Goal: Task Accomplishment & Management: Manage account settings

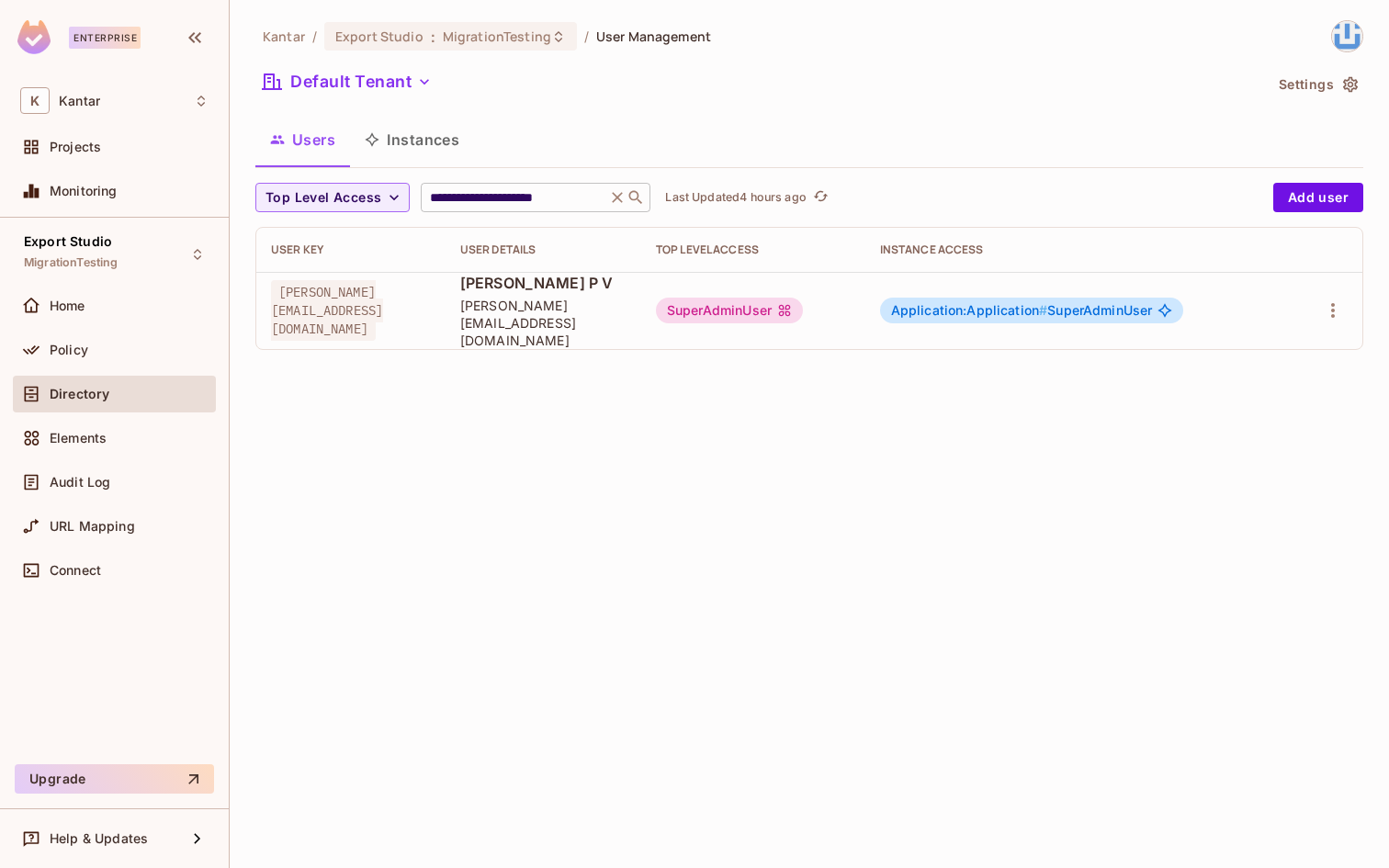
click at [618, 198] on icon at bounding box center [618, 198] width 18 height 18
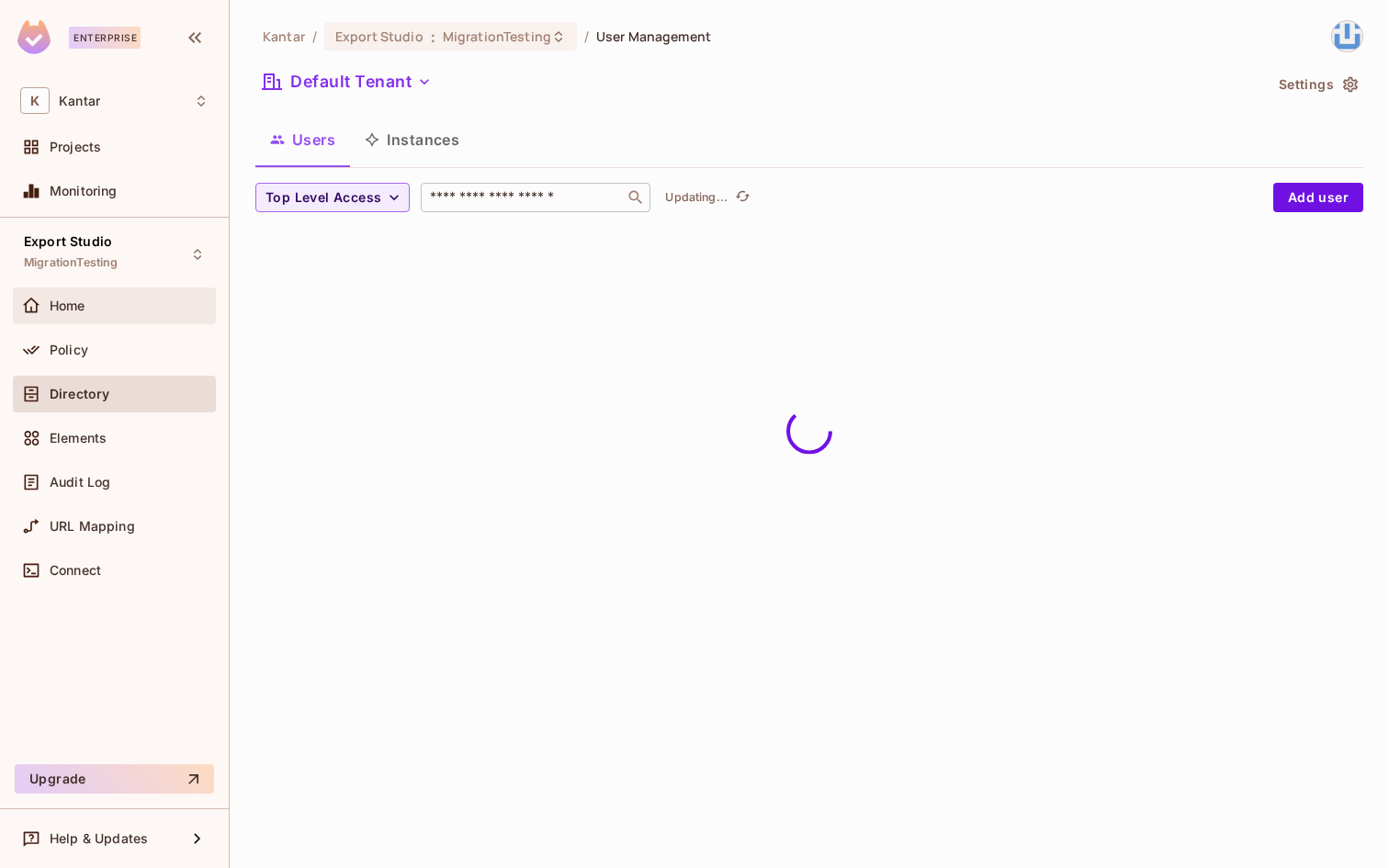
click at [92, 304] on div "Home" at bounding box center [129, 306] width 159 height 15
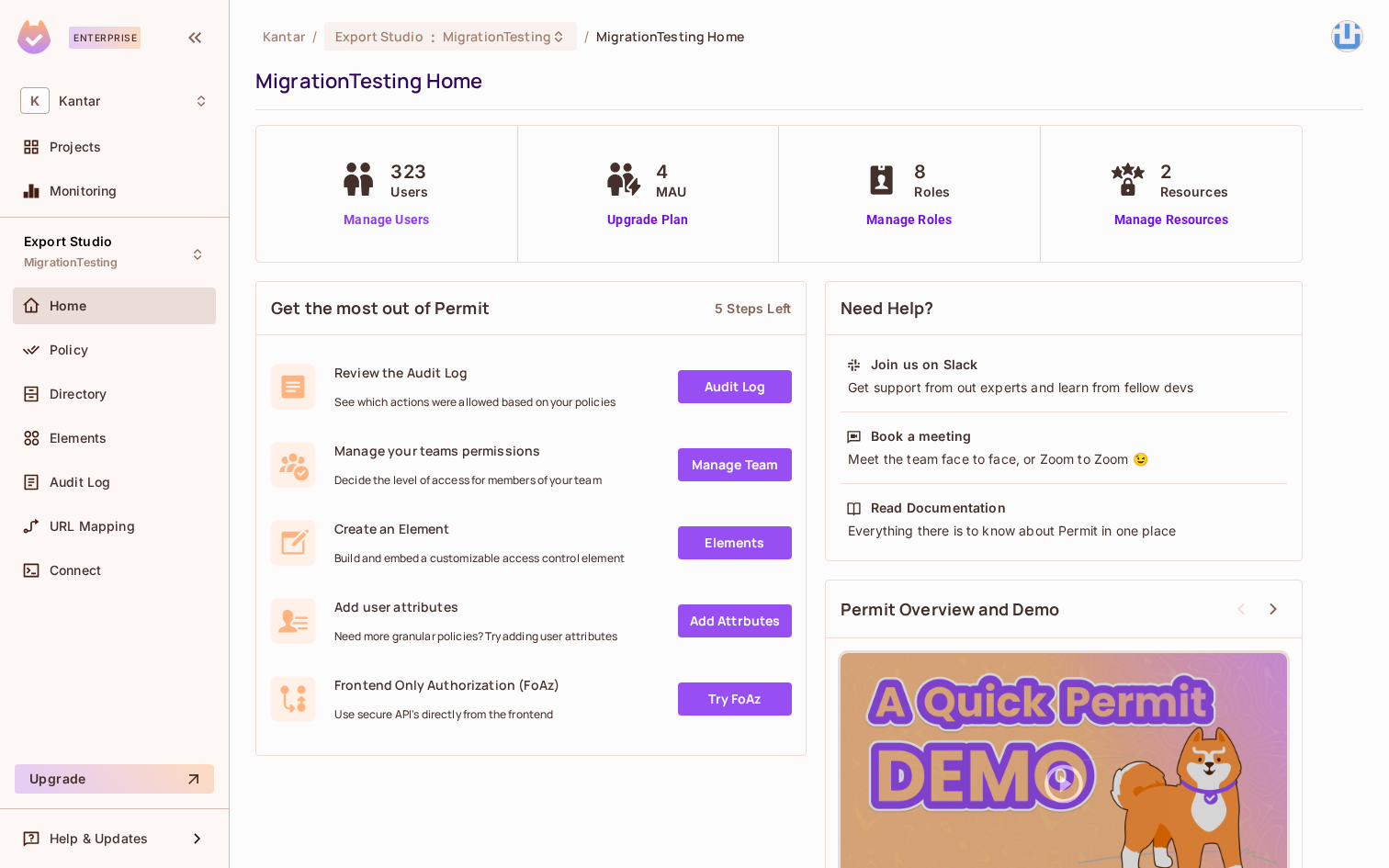
click at [390, 217] on link "Manage Users" at bounding box center [386, 220] width 102 height 19
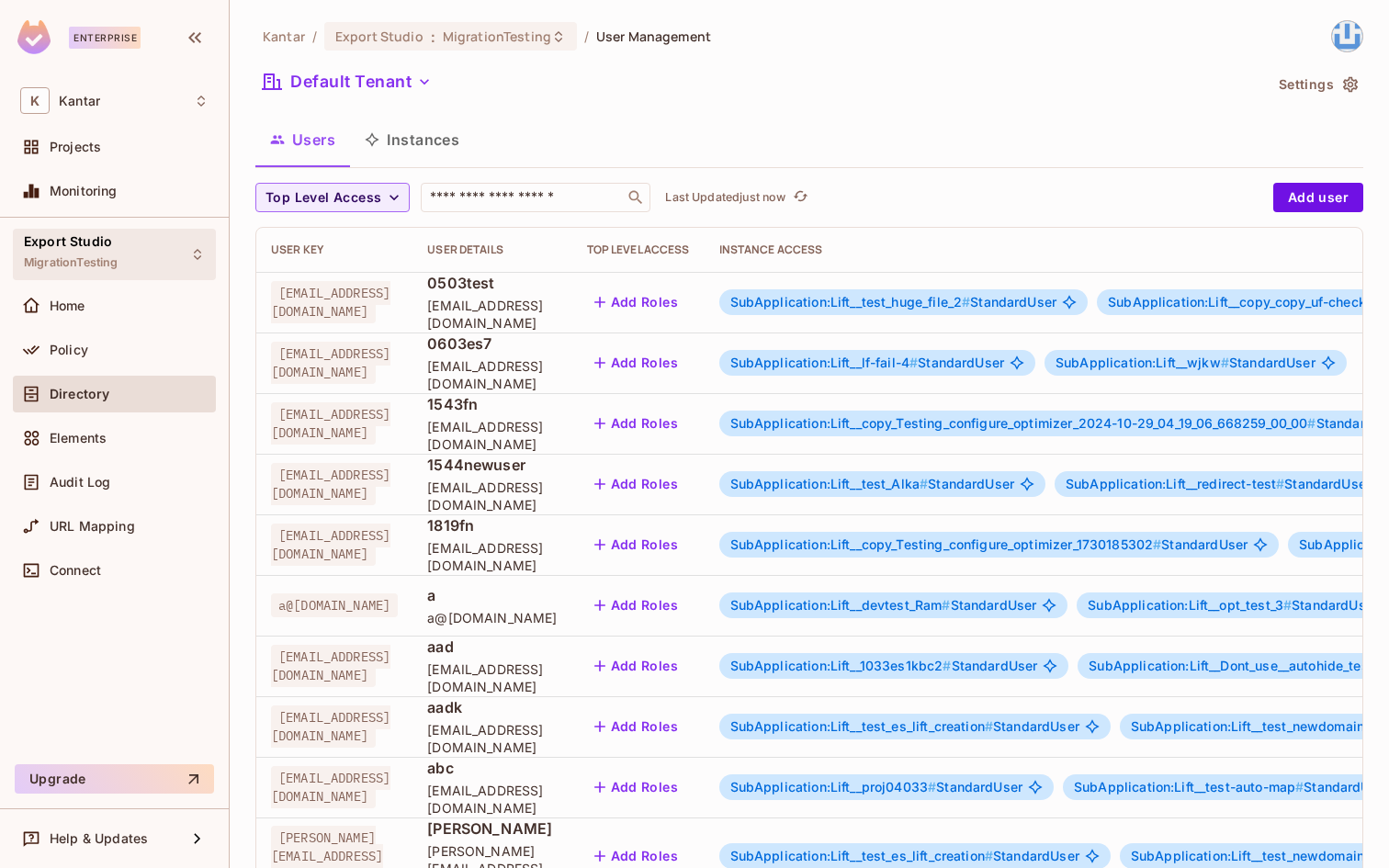
click at [79, 258] on span "MigrationTesting" at bounding box center [71, 262] width 94 height 15
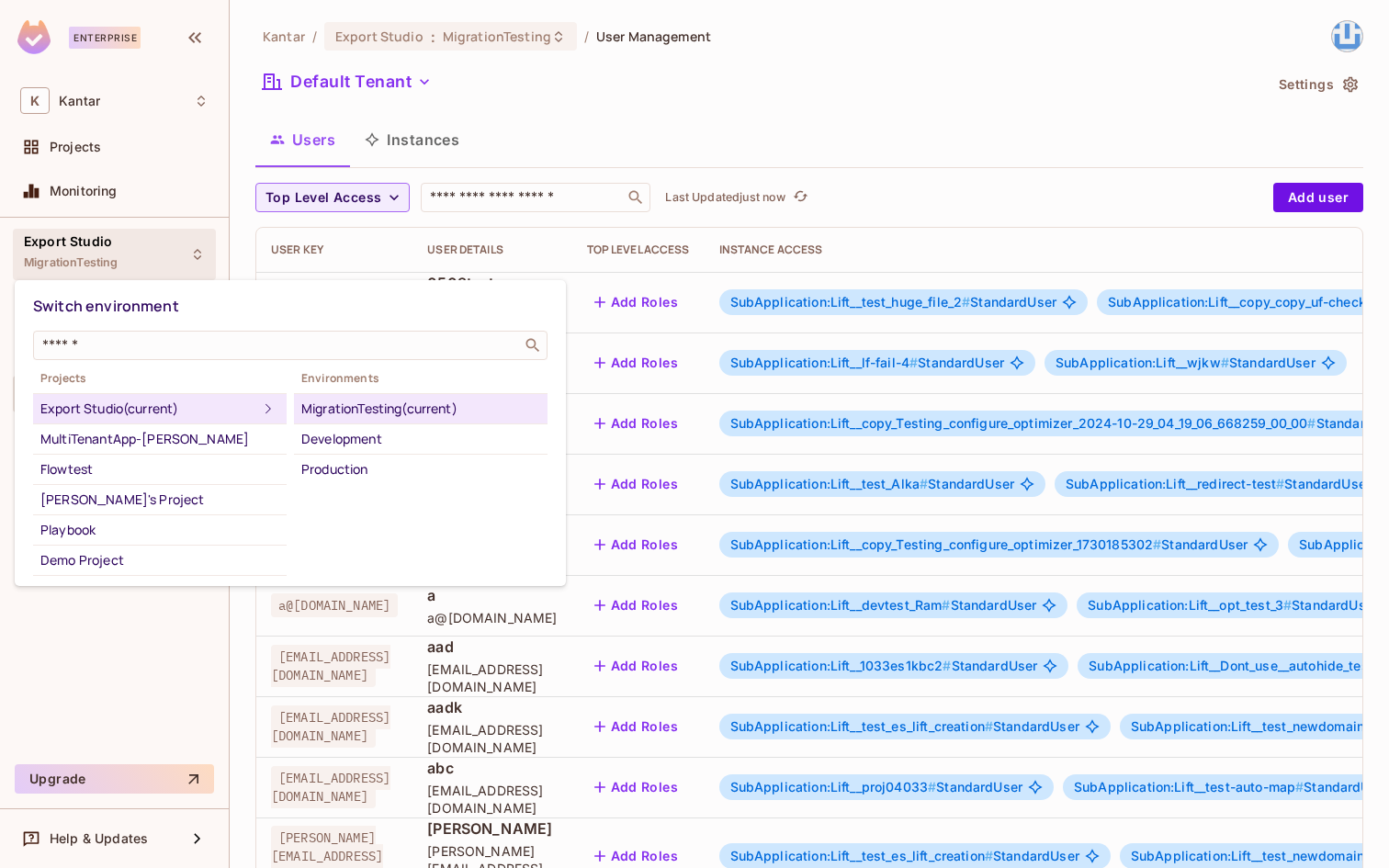
click at [155, 400] on div "Export Studio (current)" at bounding box center [148, 409] width 216 height 22
click at [471, 124] on div at bounding box center [694, 434] width 1389 height 868
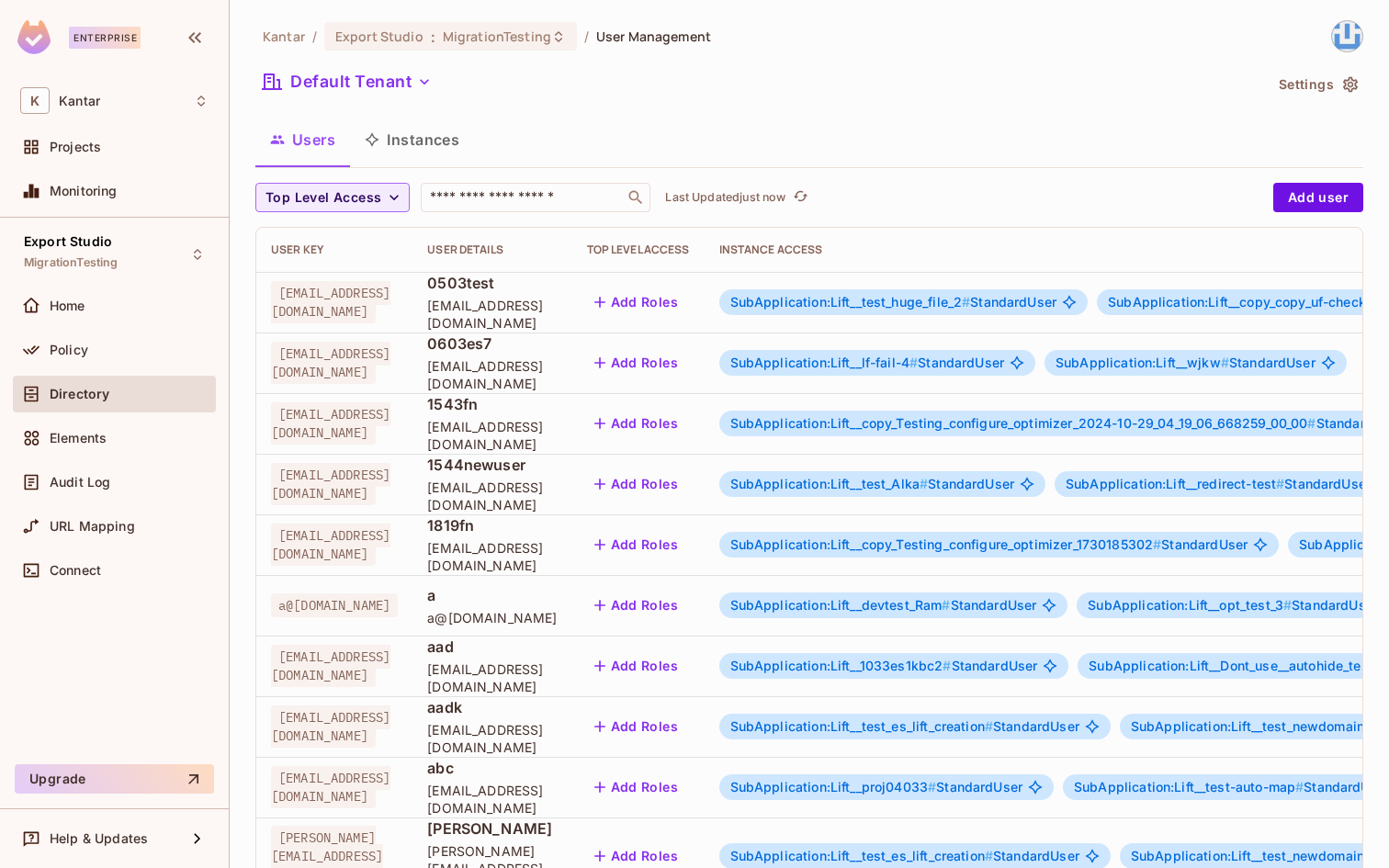
click at [434, 131] on button "Instances" at bounding box center [411, 140] width 124 height 46
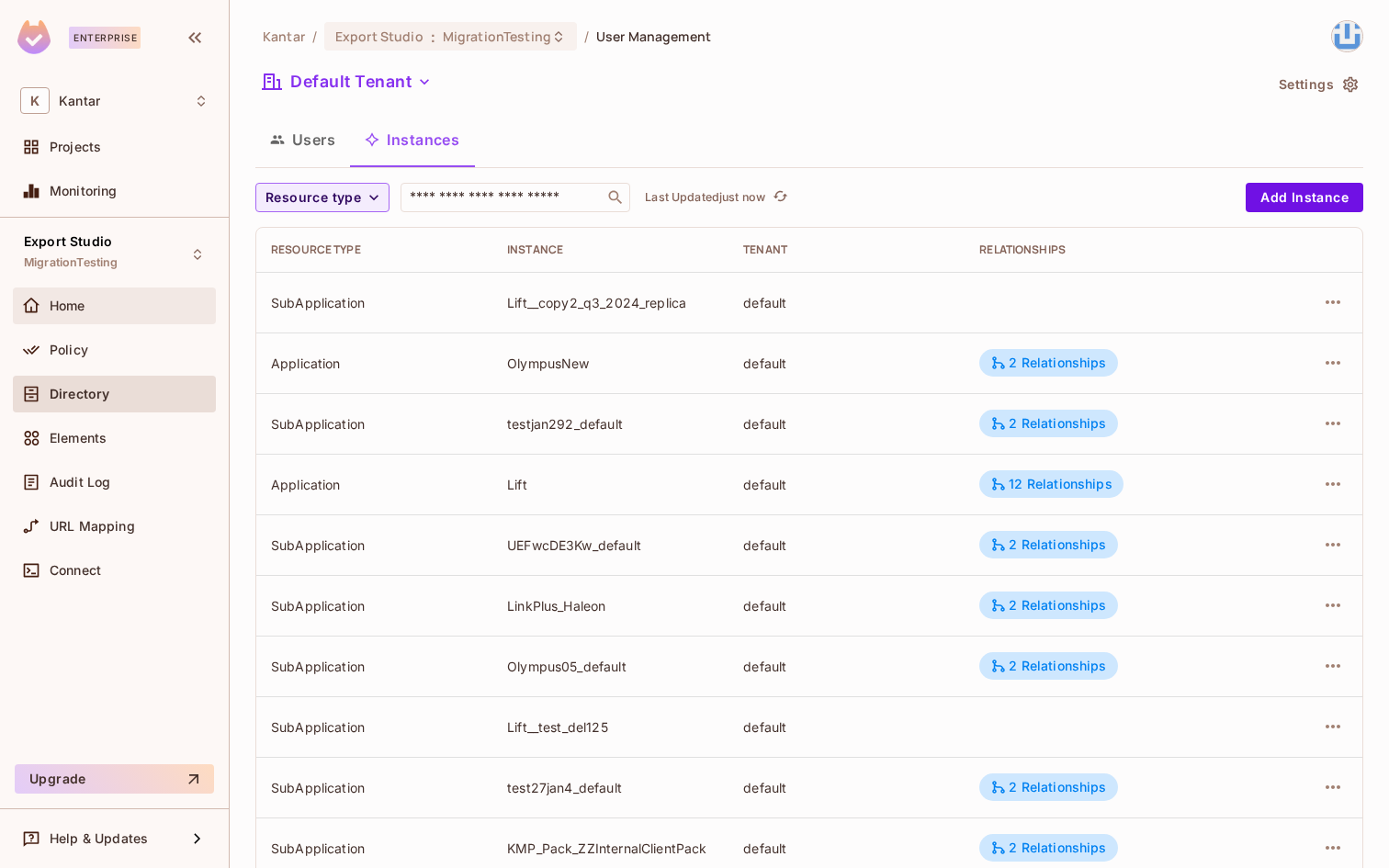
click at [78, 308] on span "Home" at bounding box center [67, 306] width 36 height 15
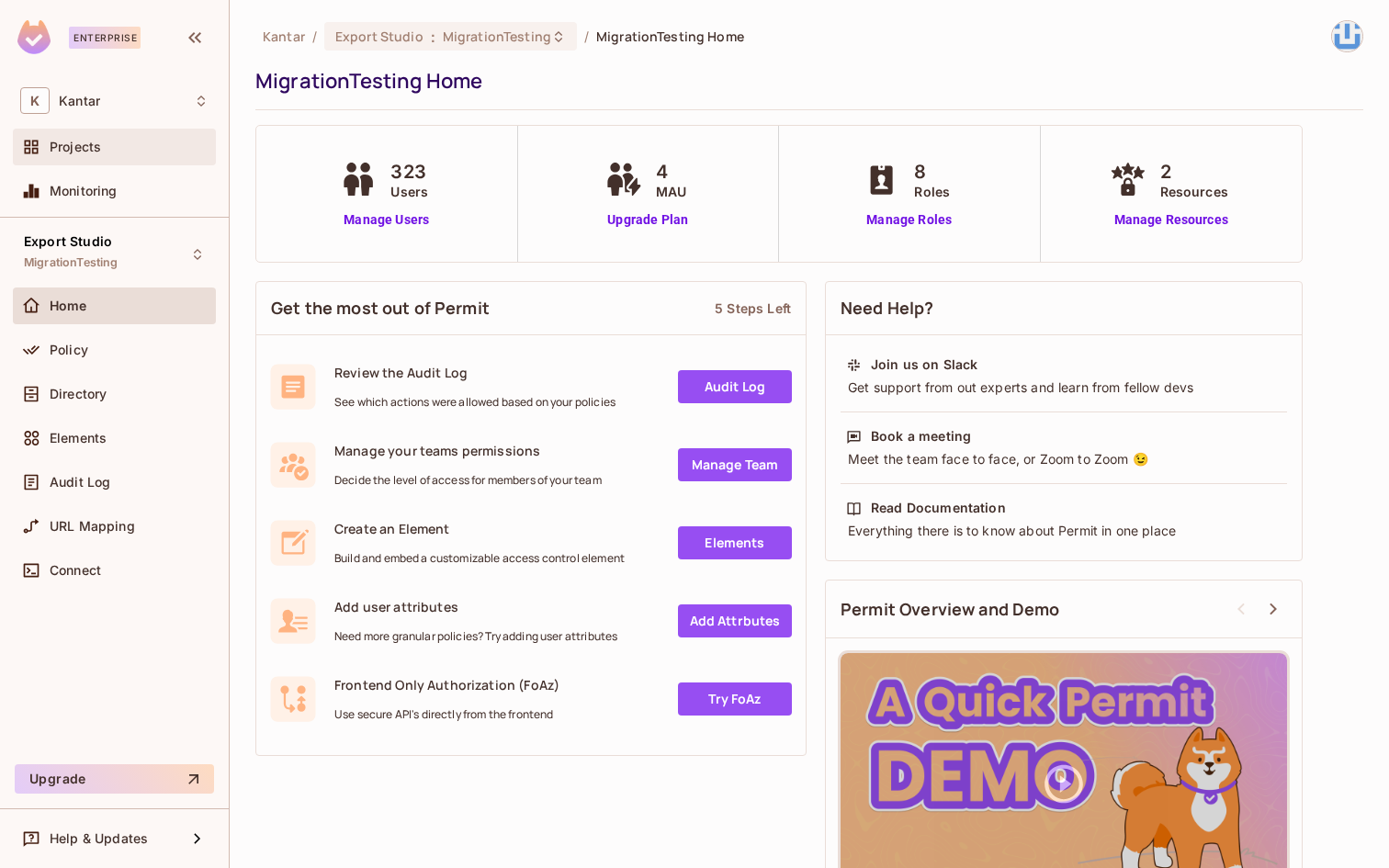
click at [144, 151] on div "Projects" at bounding box center [129, 147] width 159 height 15
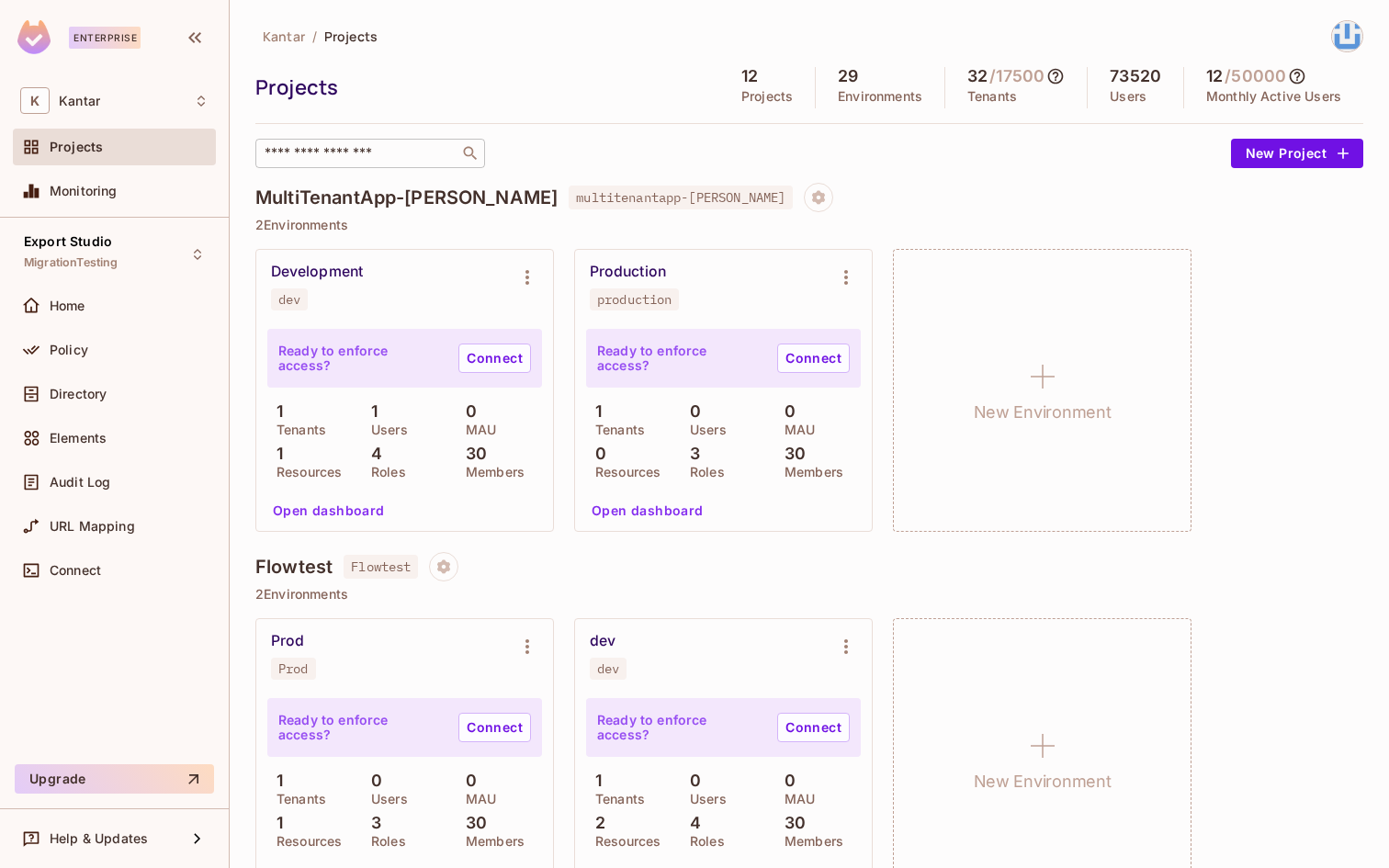
click at [355, 152] on input "text" at bounding box center [357, 154] width 193 height 18
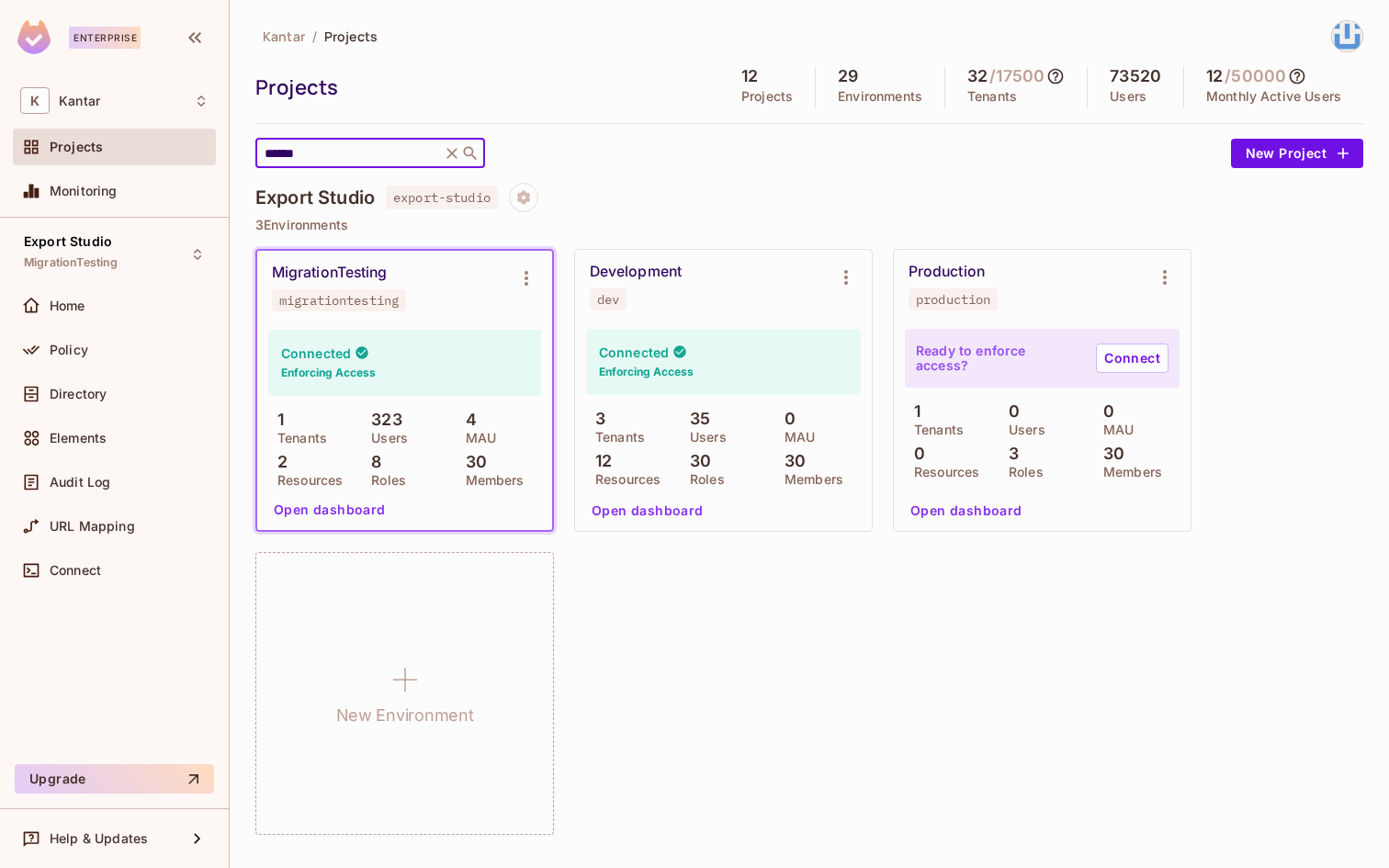
type input "******"
click at [340, 503] on button "Open dashboard" at bounding box center [330, 510] width 127 height 29
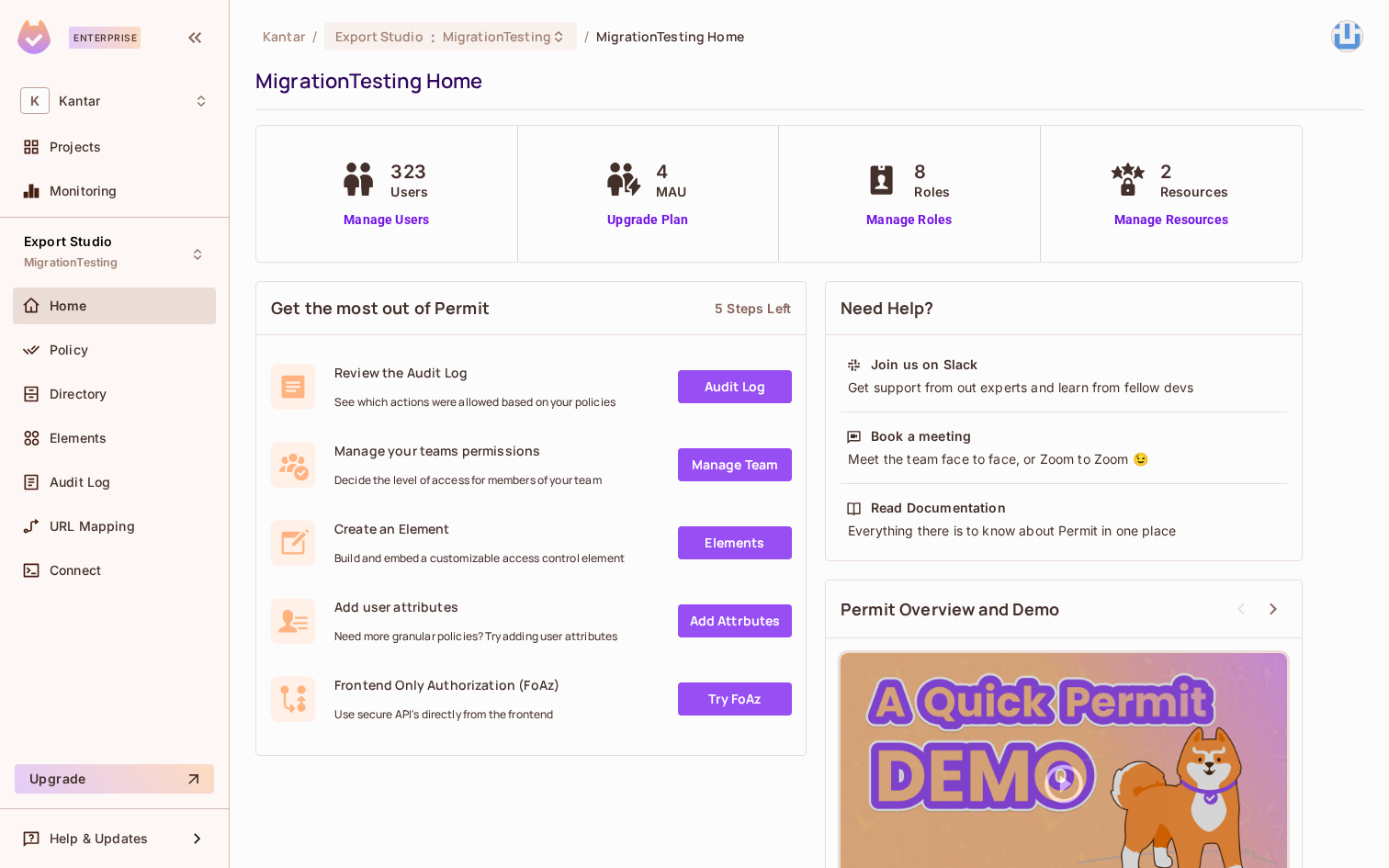
click at [388, 795] on div "Get the most out of Permit 5 Steps Left Review the Audit Log See which actions …" at bounding box center [808, 608] width 1107 height 673
click at [374, 219] on link "Manage Users" at bounding box center [386, 220] width 102 height 19
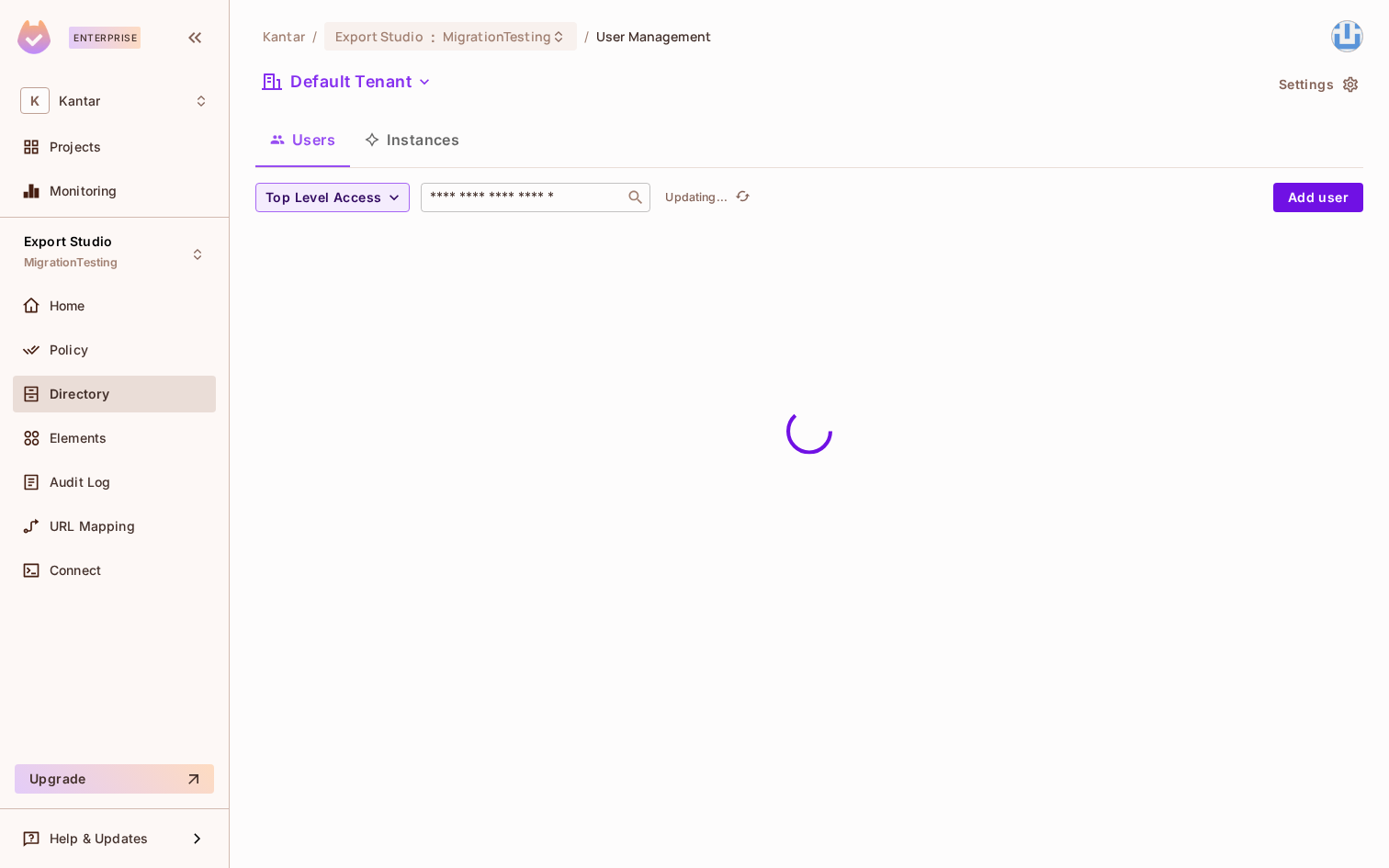
click at [492, 197] on input "text" at bounding box center [523, 198] width 193 height 18
type input "**********"
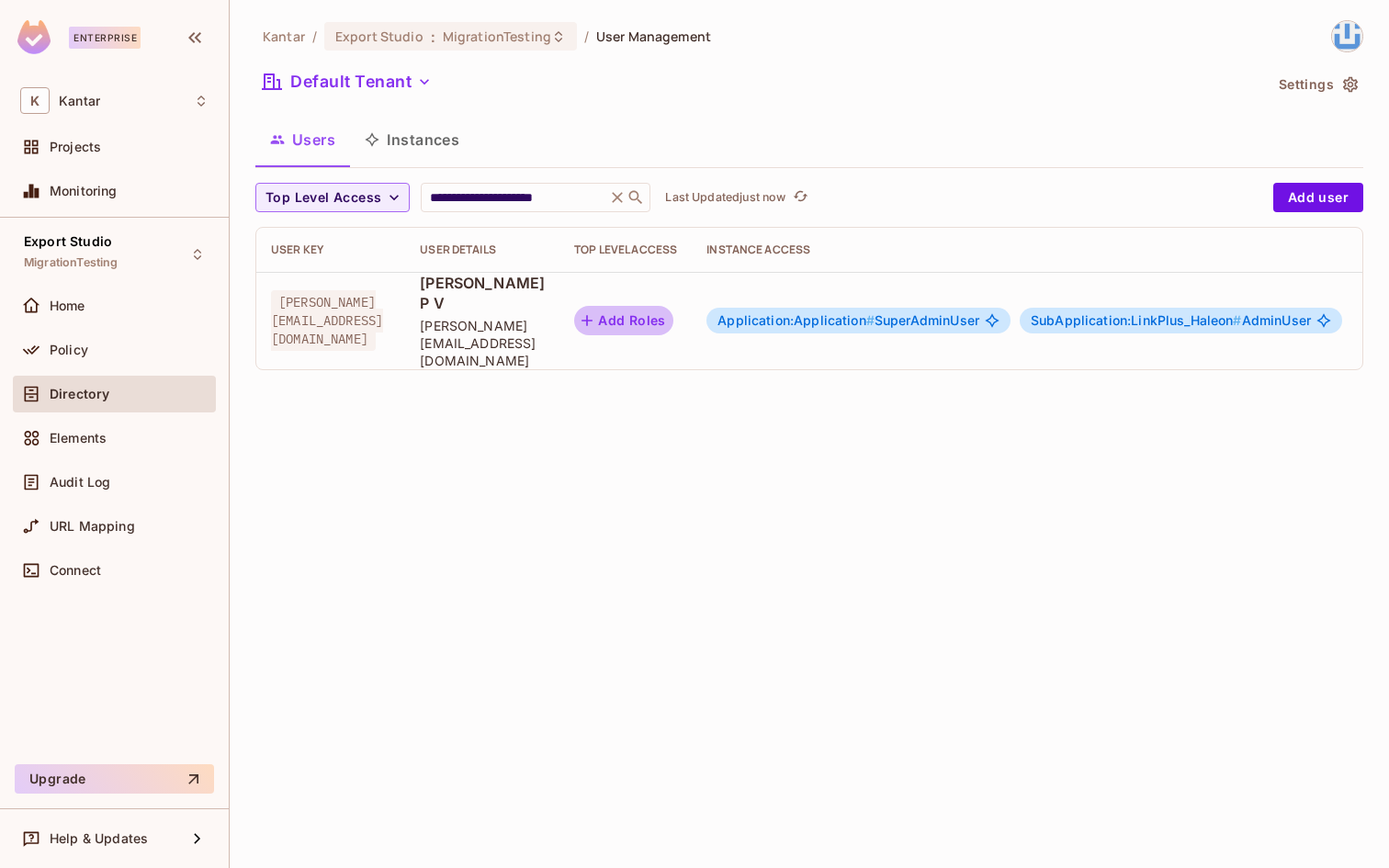
click at [673, 306] on button "Add Roles" at bounding box center [624, 320] width 99 height 29
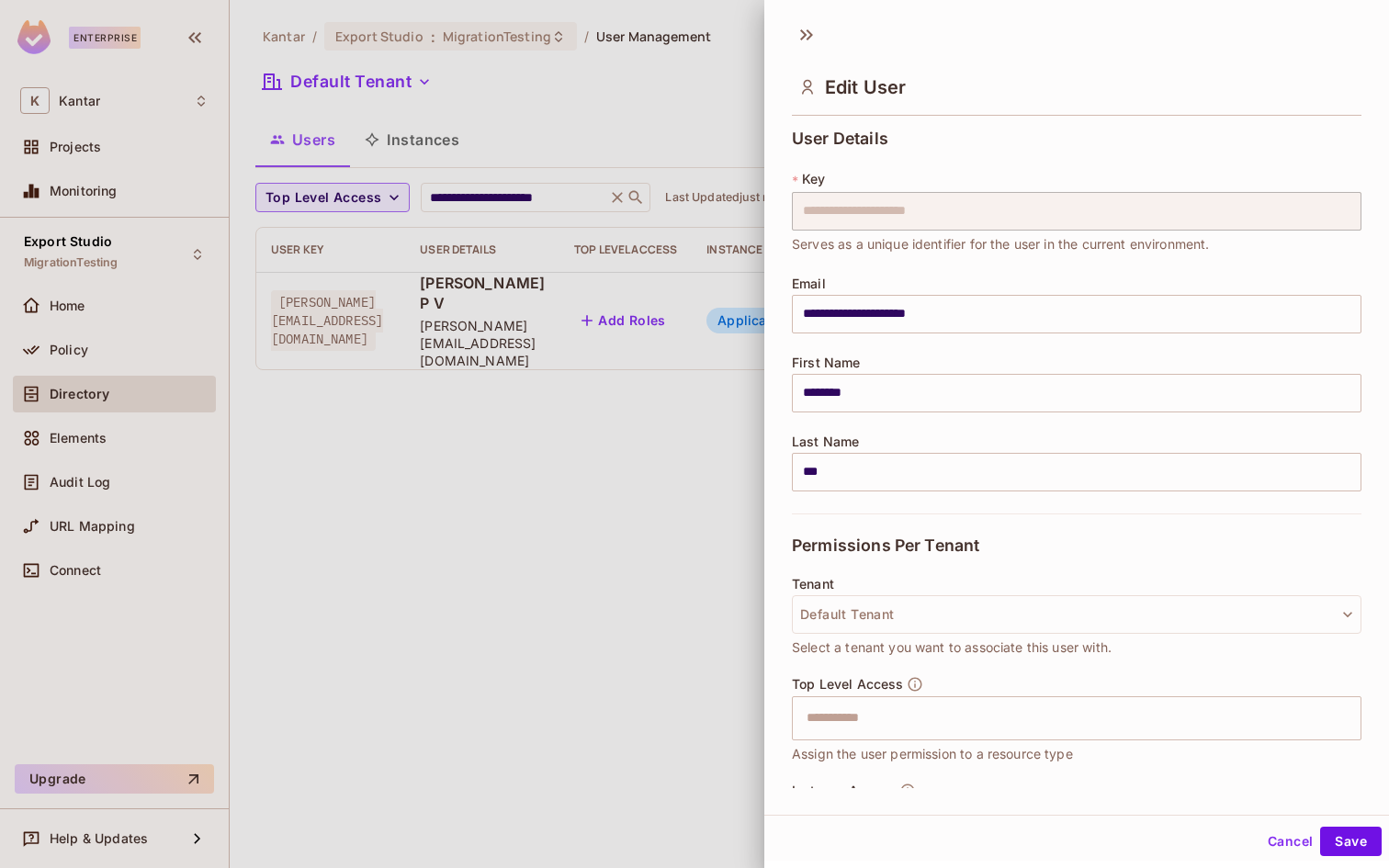
scroll to position [216, 0]
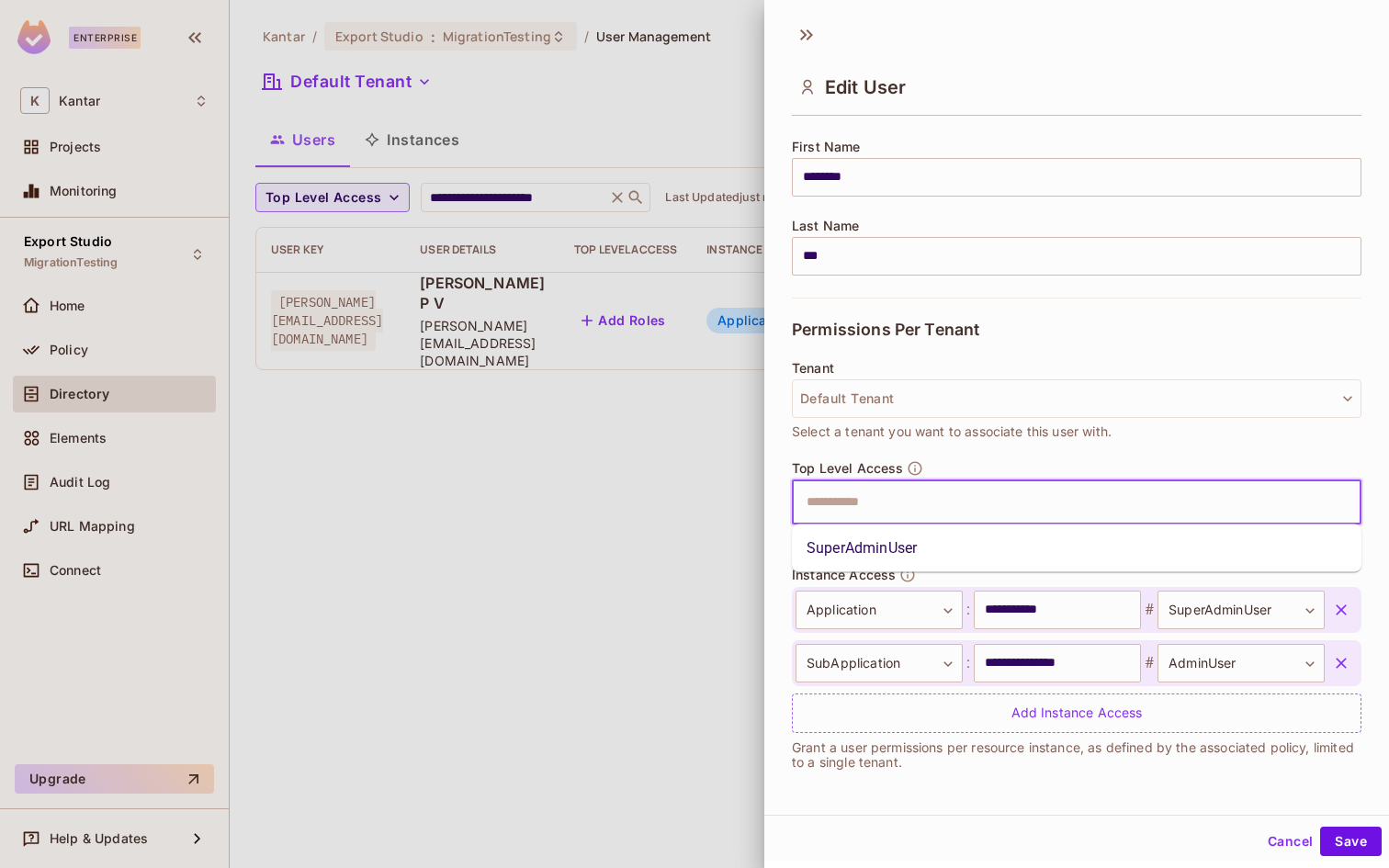
click at [849, 508] on input "text" at bounding box center [1060, 503] width 530 height 37
click at [847, 552] on li "SuperAdminUser" at bounding box center [1076, 549] width 570 height 33
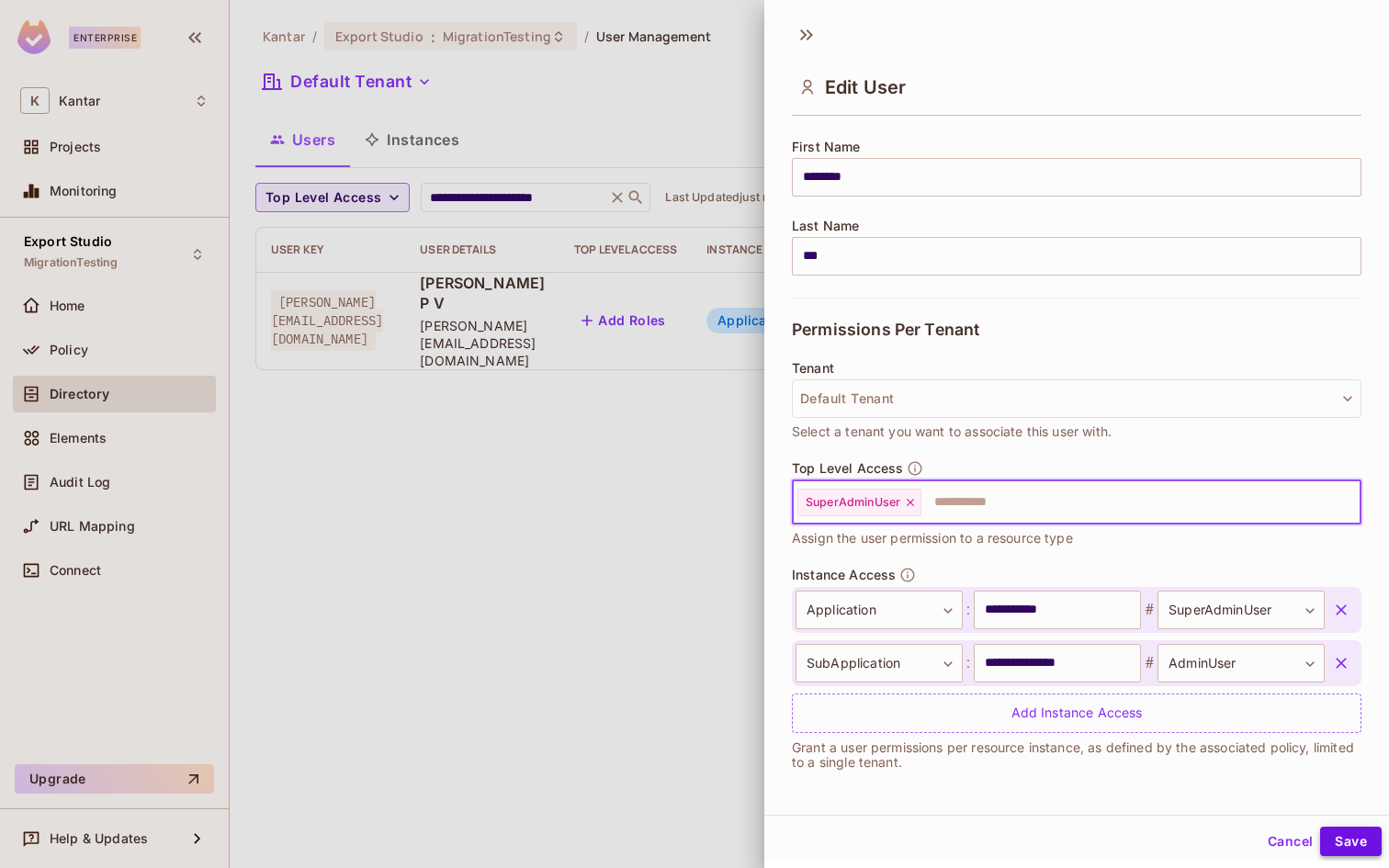
click at [1333, 835] on button "Save" at bounding box center [1350, 841] width 62 height 29
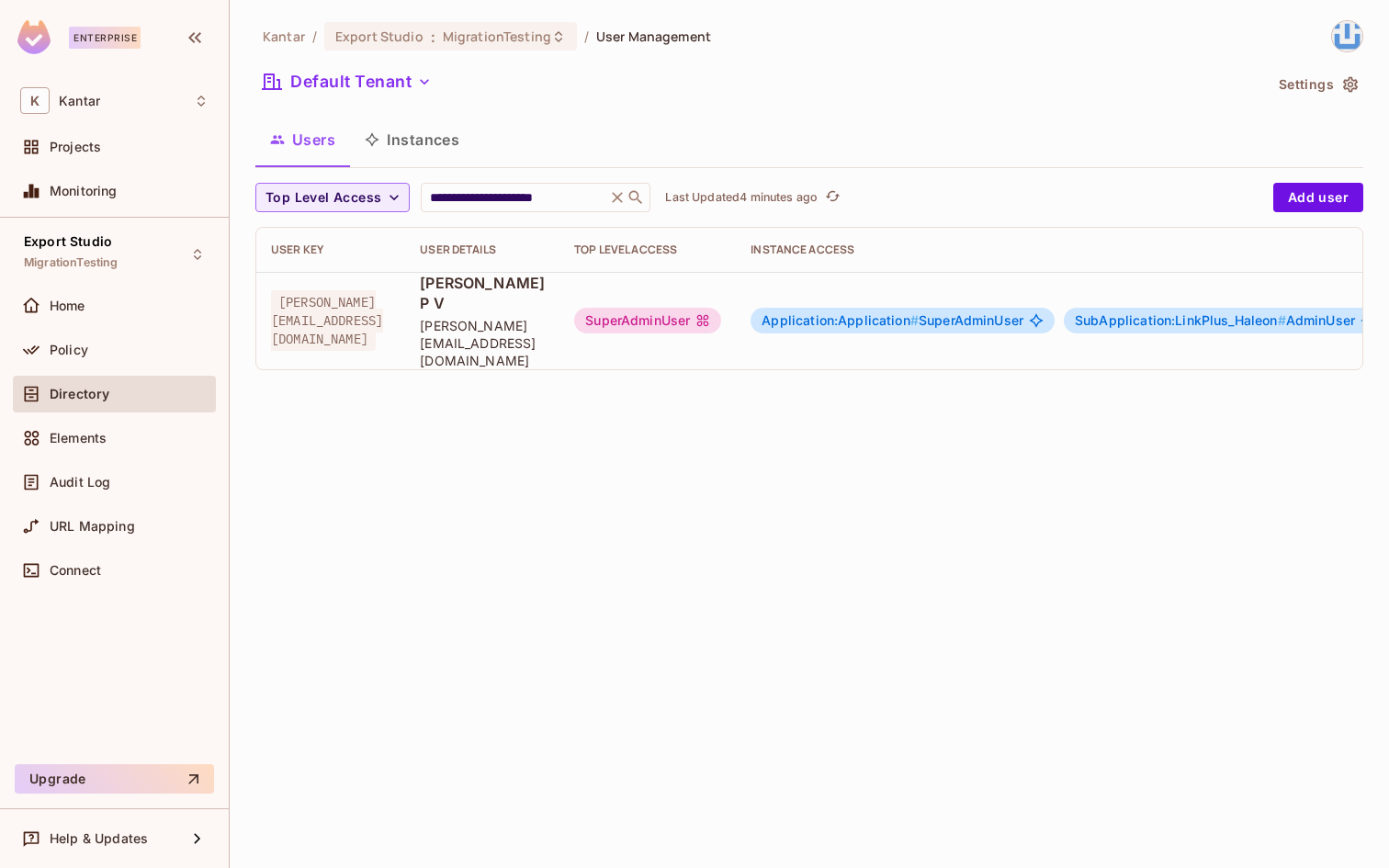
click at [607, 387] on div "**********" at bounding box center [808, 434] width 1159 height 868
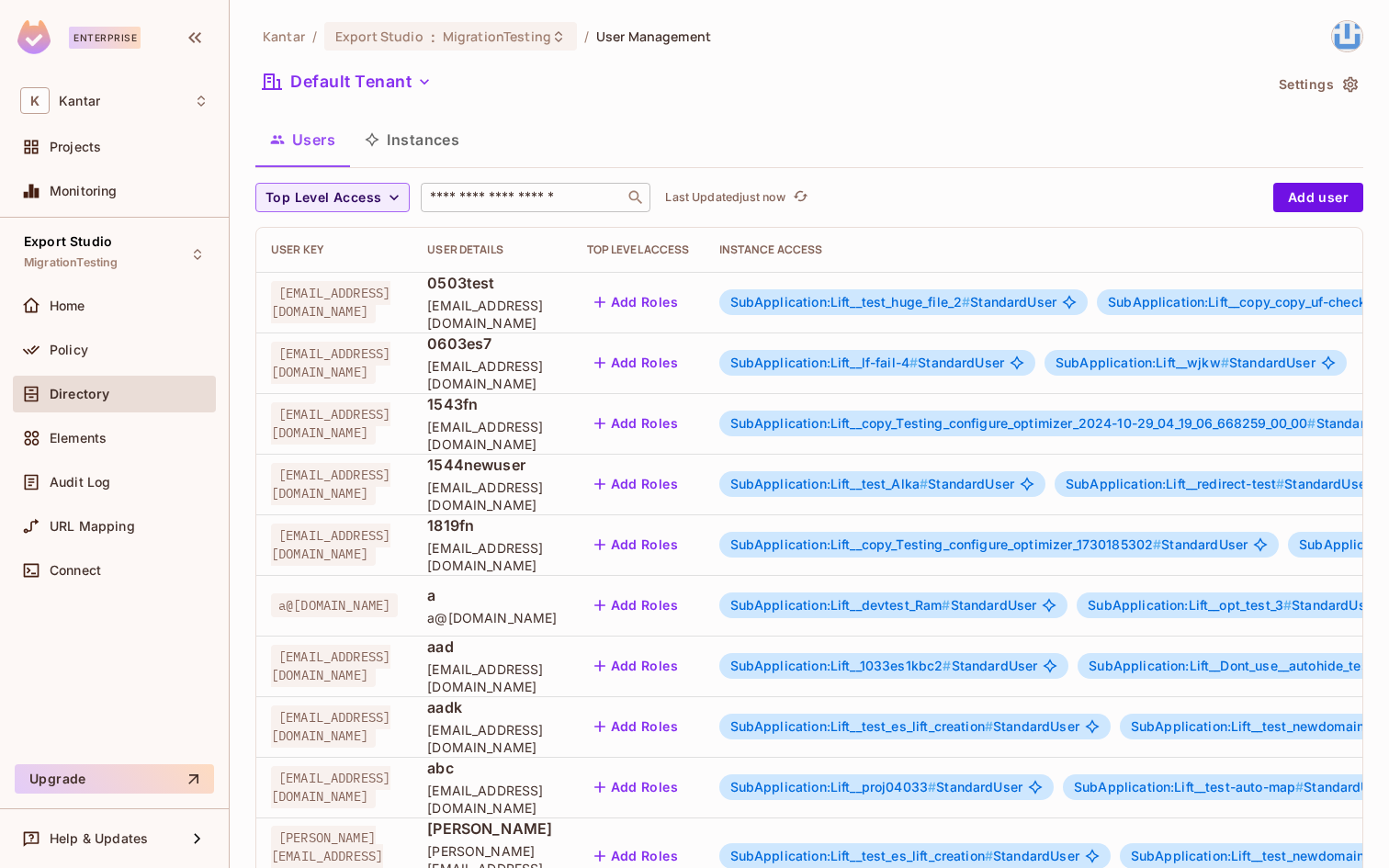
click at [516, 199] on input "text" at bounding box center [523, 198] width 193 height 18
type input "**********"
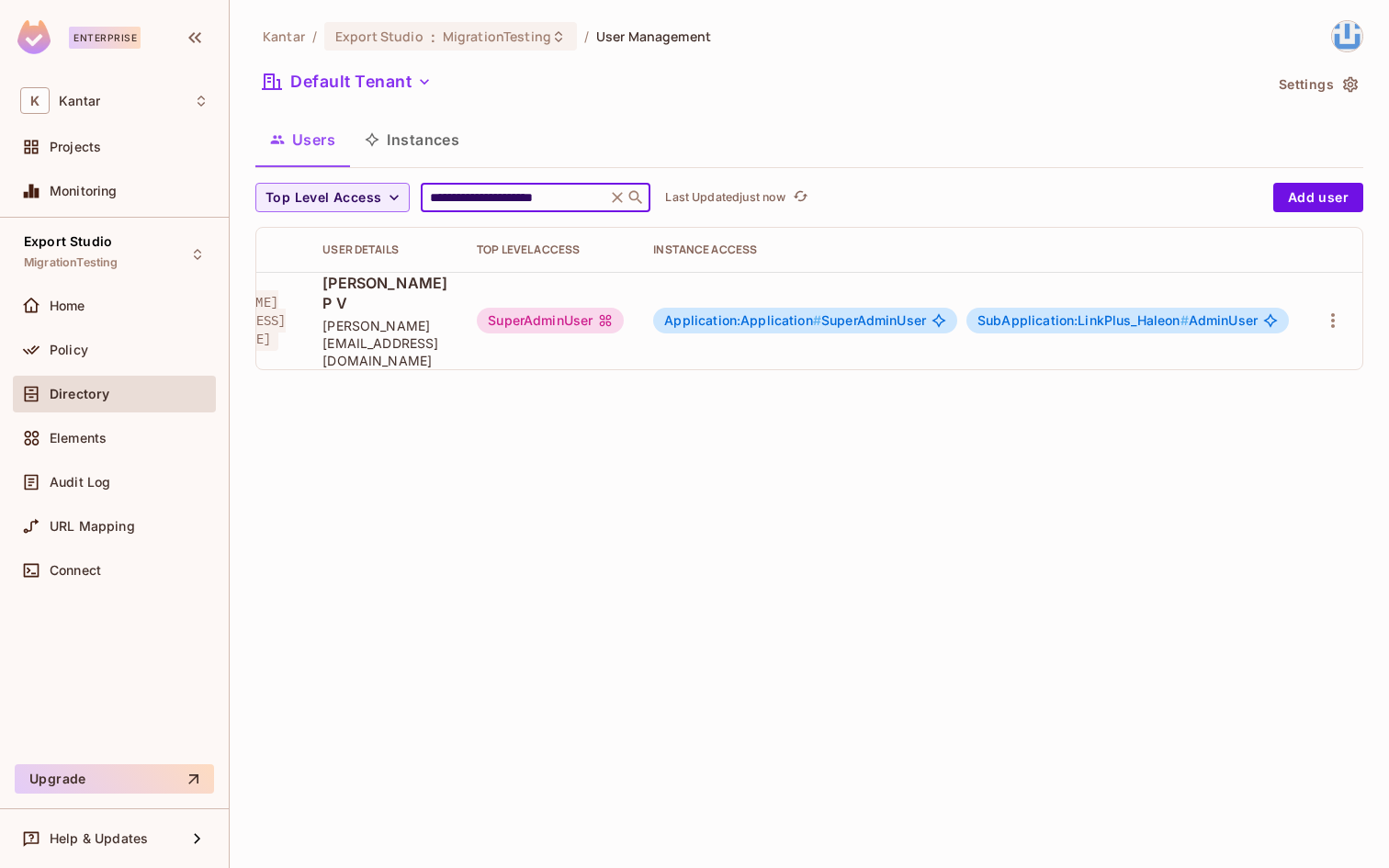
scroll to position [0, 203]
click at [759, 312] on span "Application:Application #" at bounding box center [742, 319] width 157 height 16
click at [1059, 312] on span "SubApplication:LinkPlus_Haleon #" at bounding box center [1083, 319] width 212 height 16
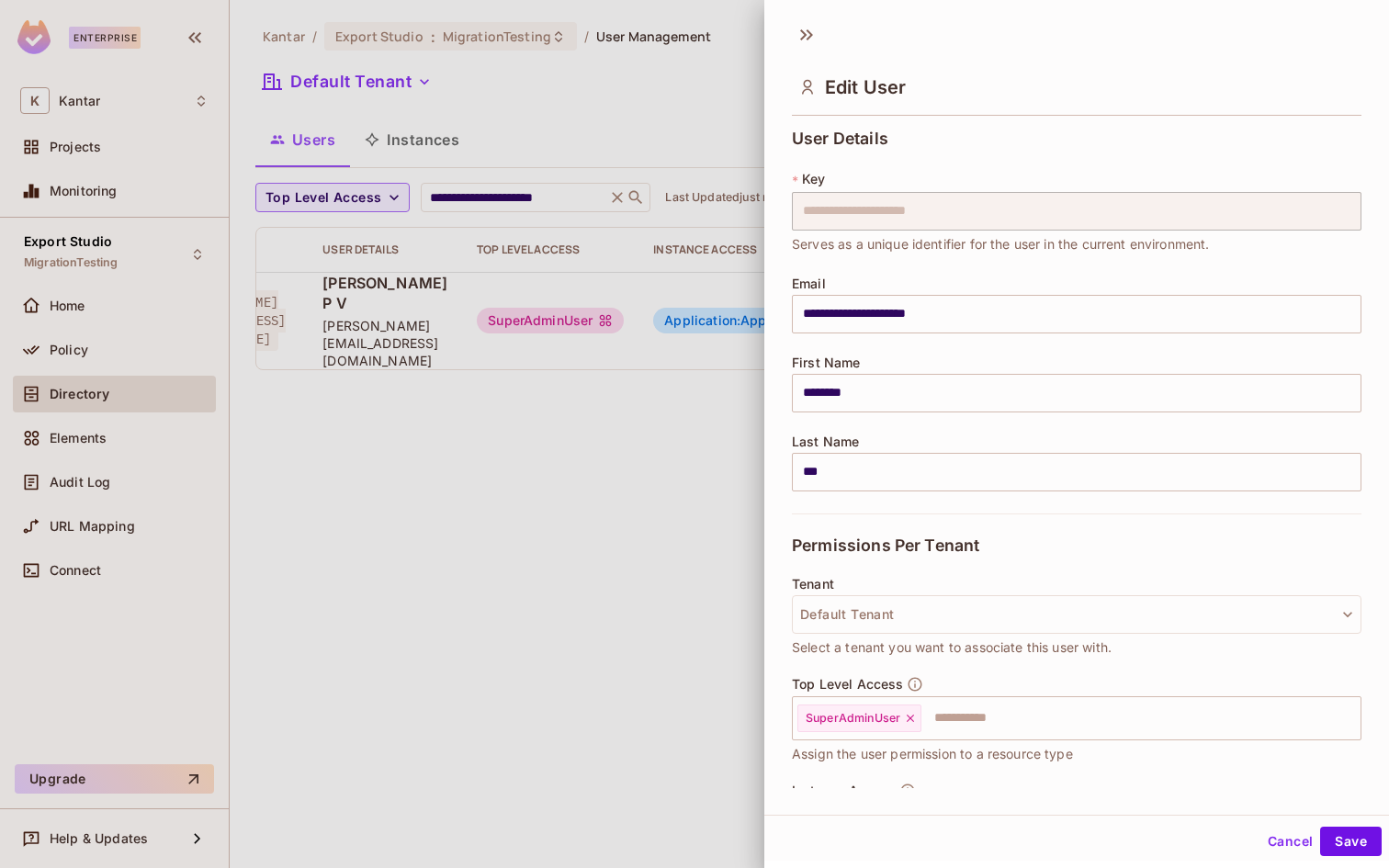
click at [1059, 298] on input "**********" at bounding box center [1076, 314] width 570 height 39
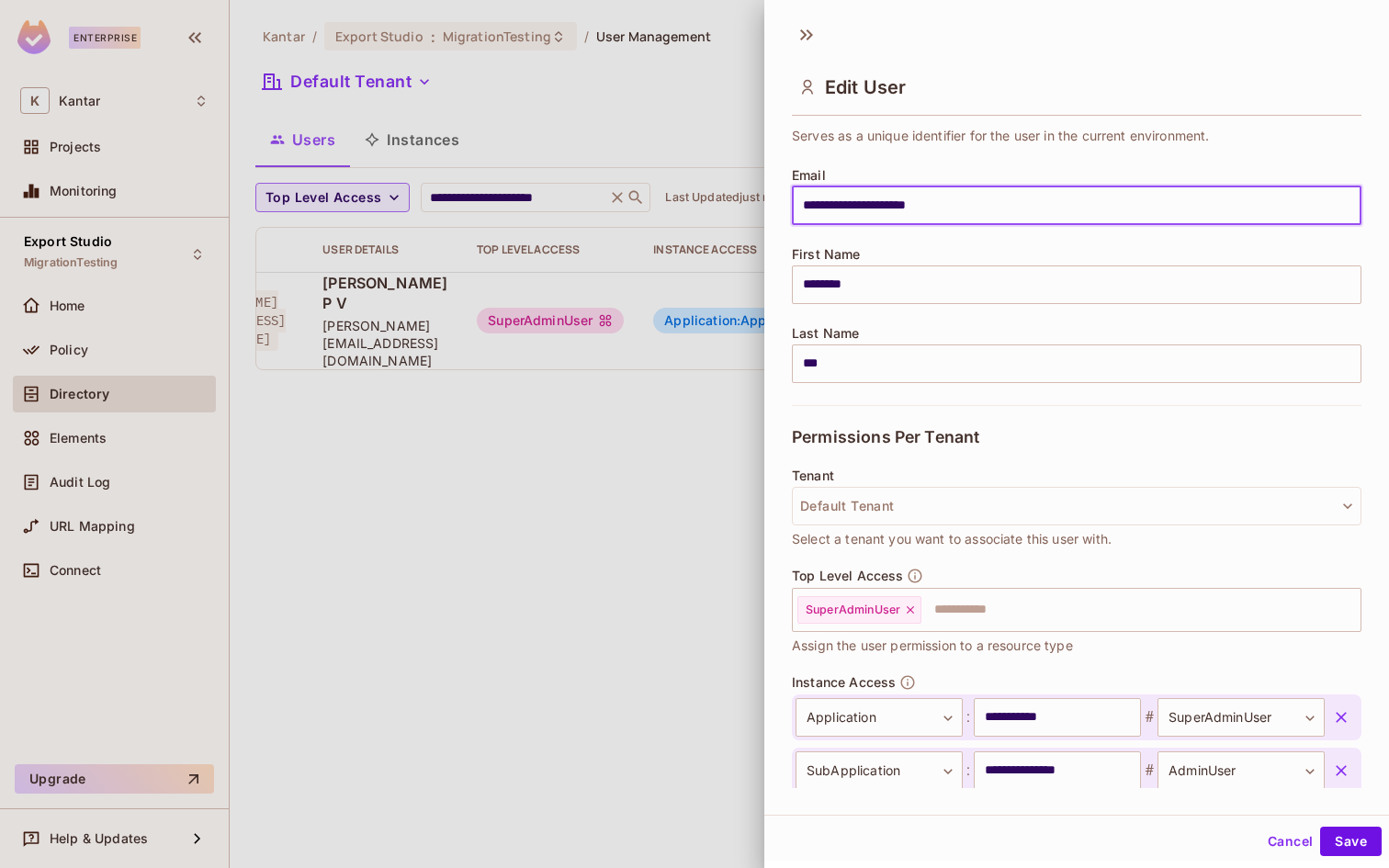
scroll to position [216, 0]
